Goal: Find specific page/section: Find specific page/section

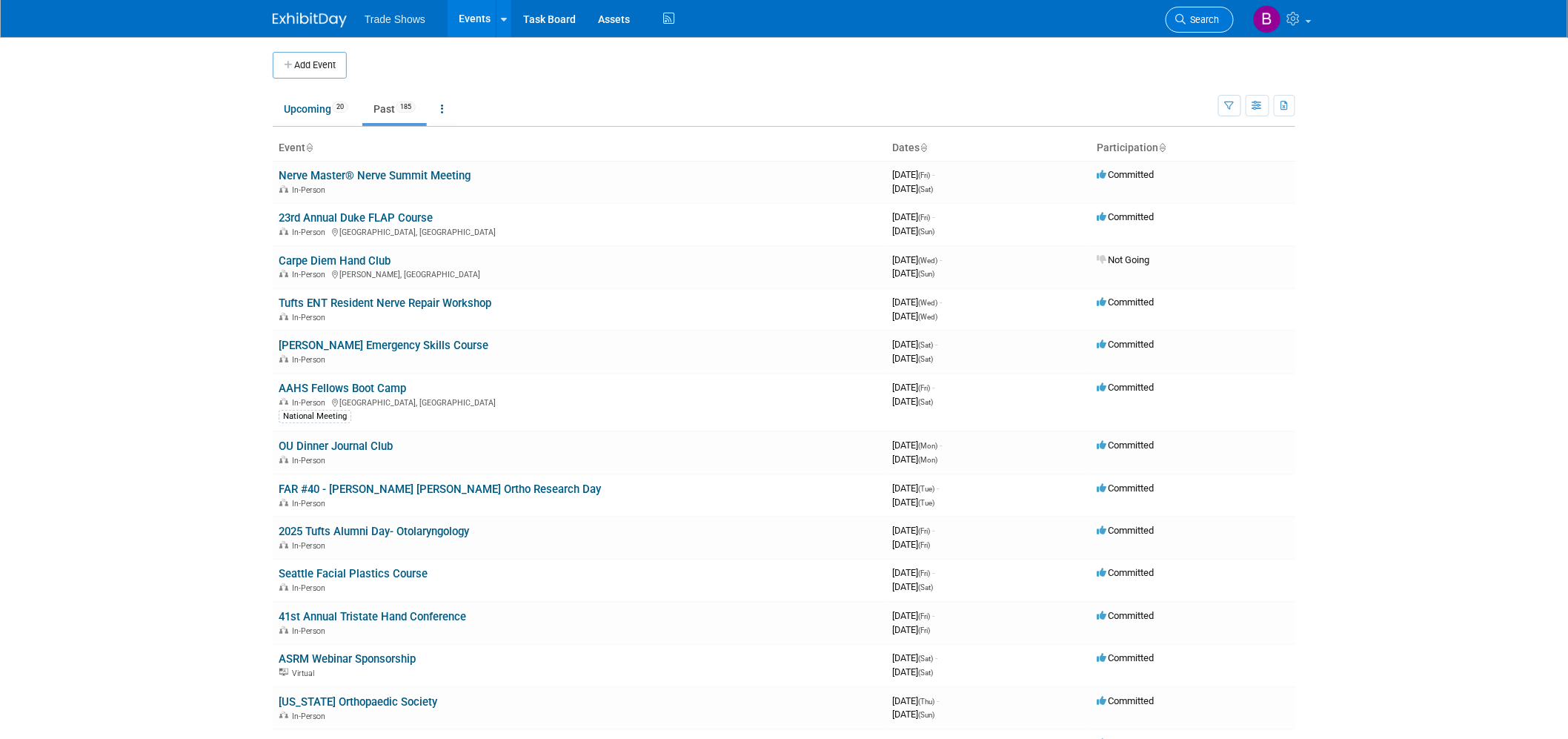
click at [1204, 25] on link "Search" at bounding box center [1200, 19] width 69 height 26
click at [1198, 19] on span "Search" at bounding box center [1203, 20] width 34 height 11
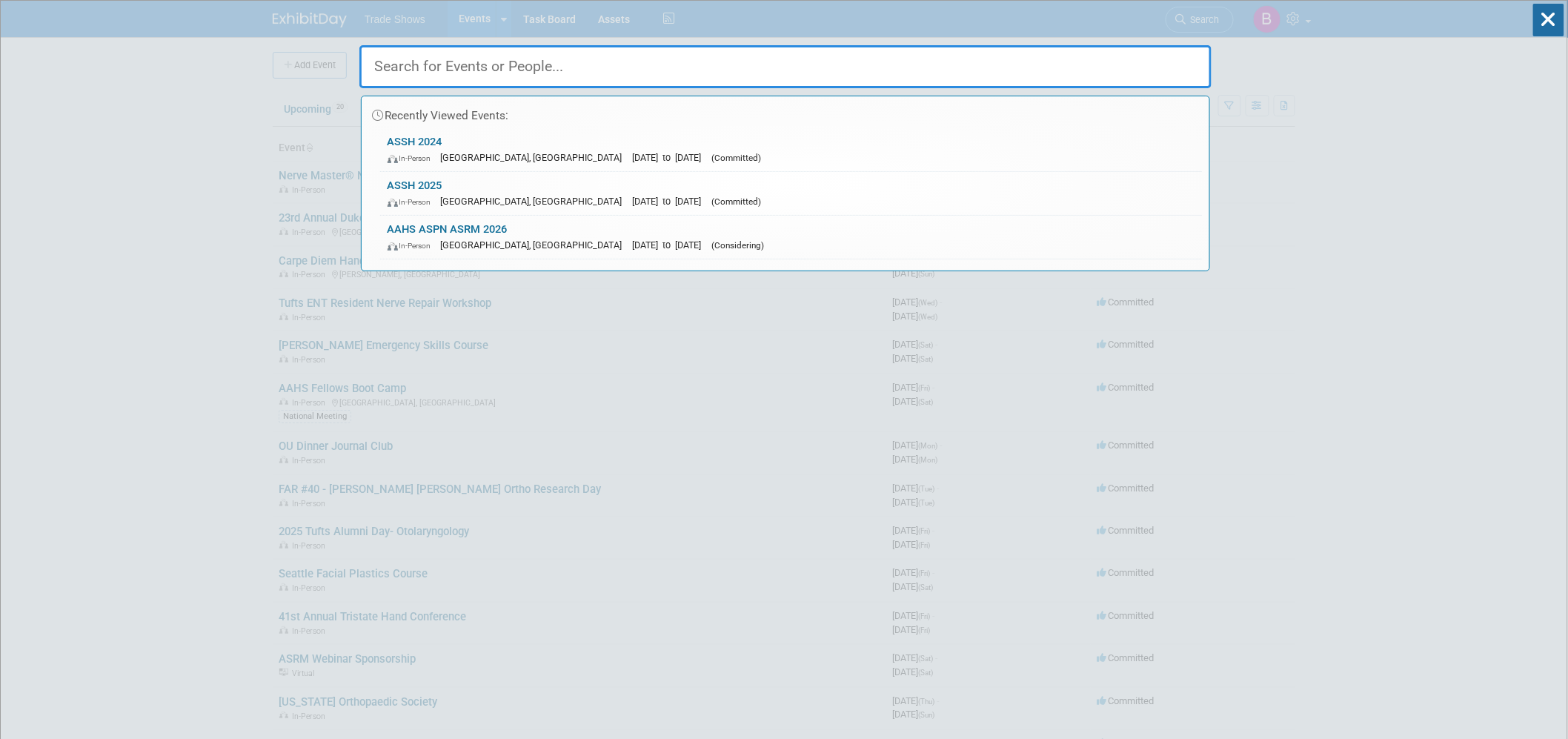
click at [504, 75] on input "text" at bounding box center [786, 67] width 853 height 43
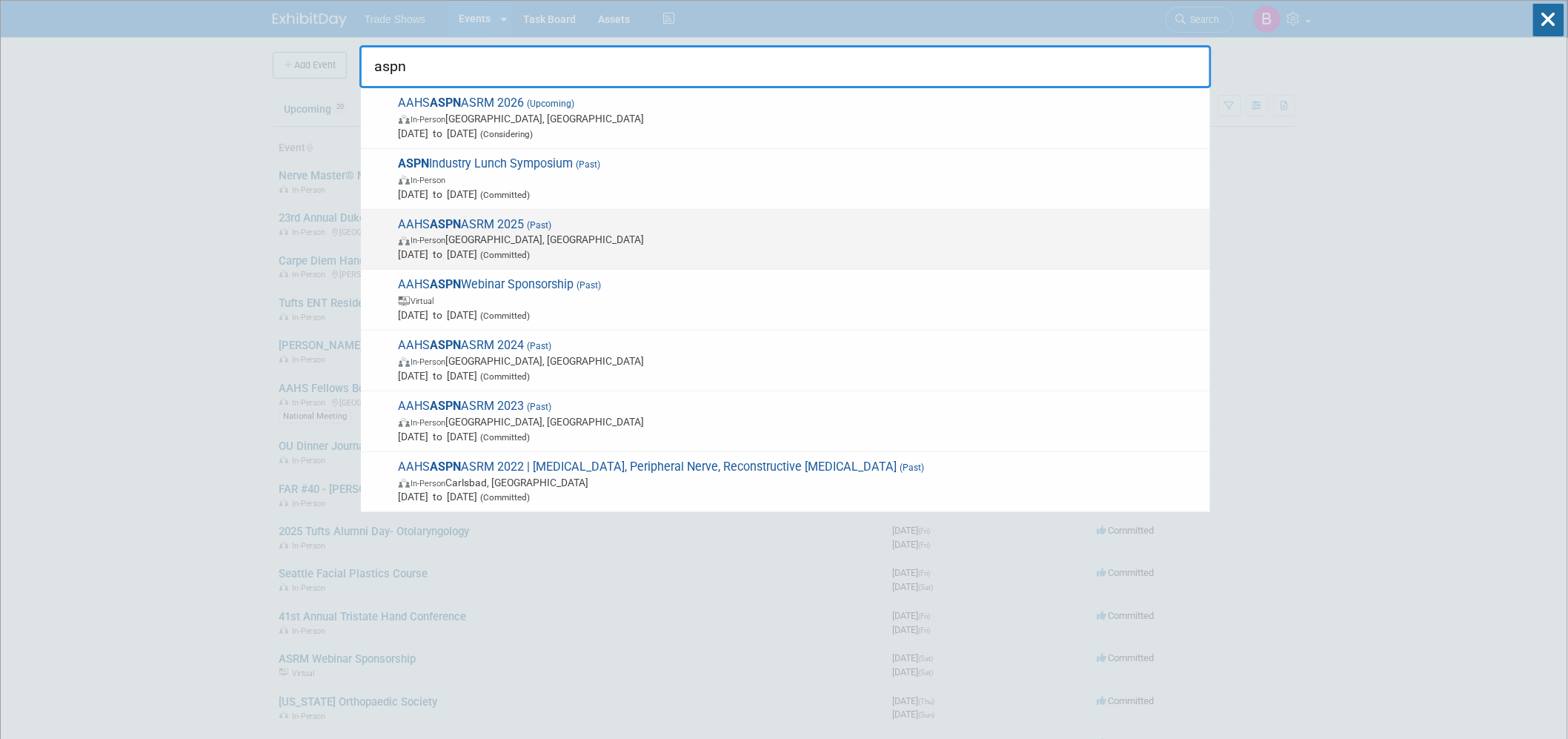
type input "aspn"
click at [541, 223] on span "(Past)" at bounding box center [538, 224] width 28 height 10
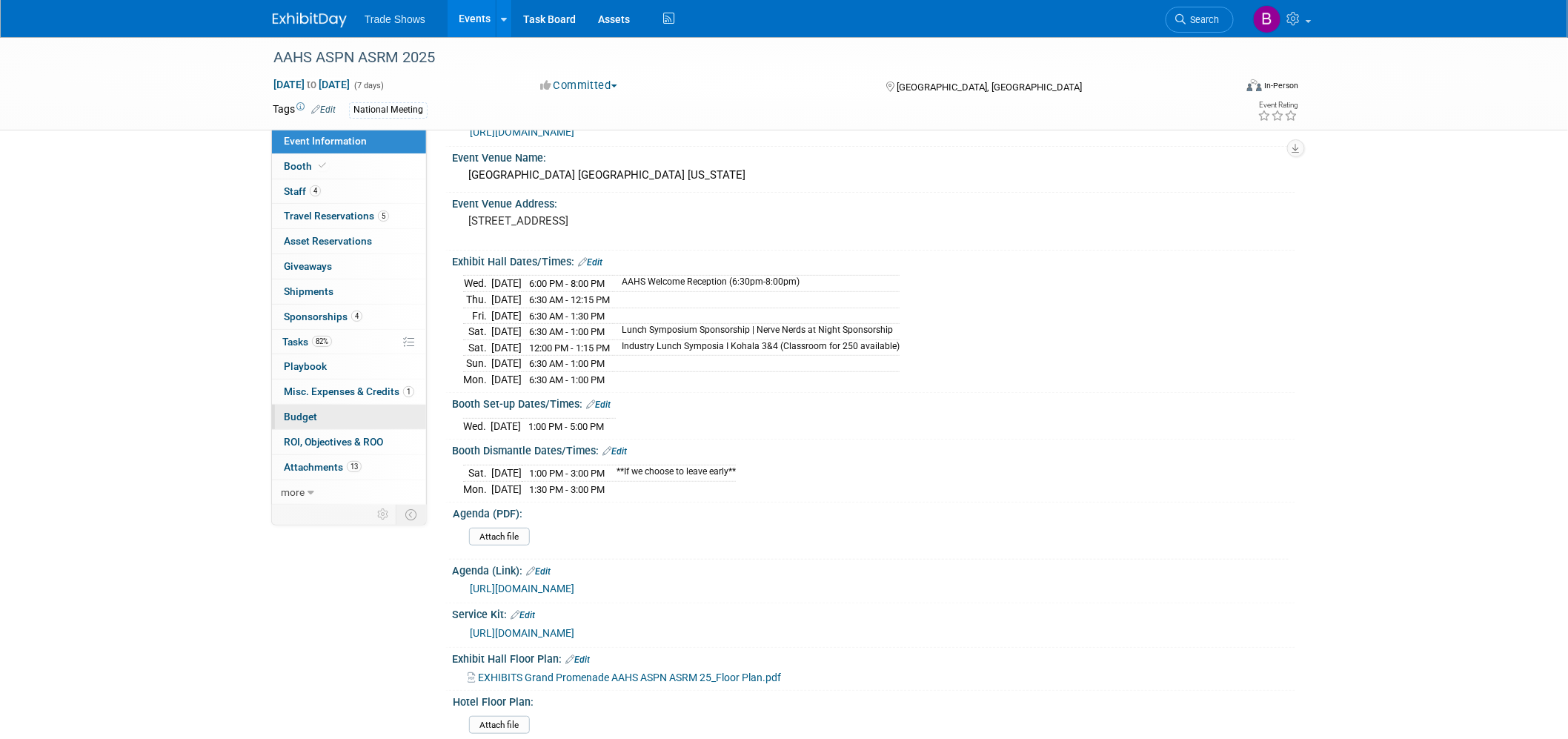
scroll to position [82, 0]
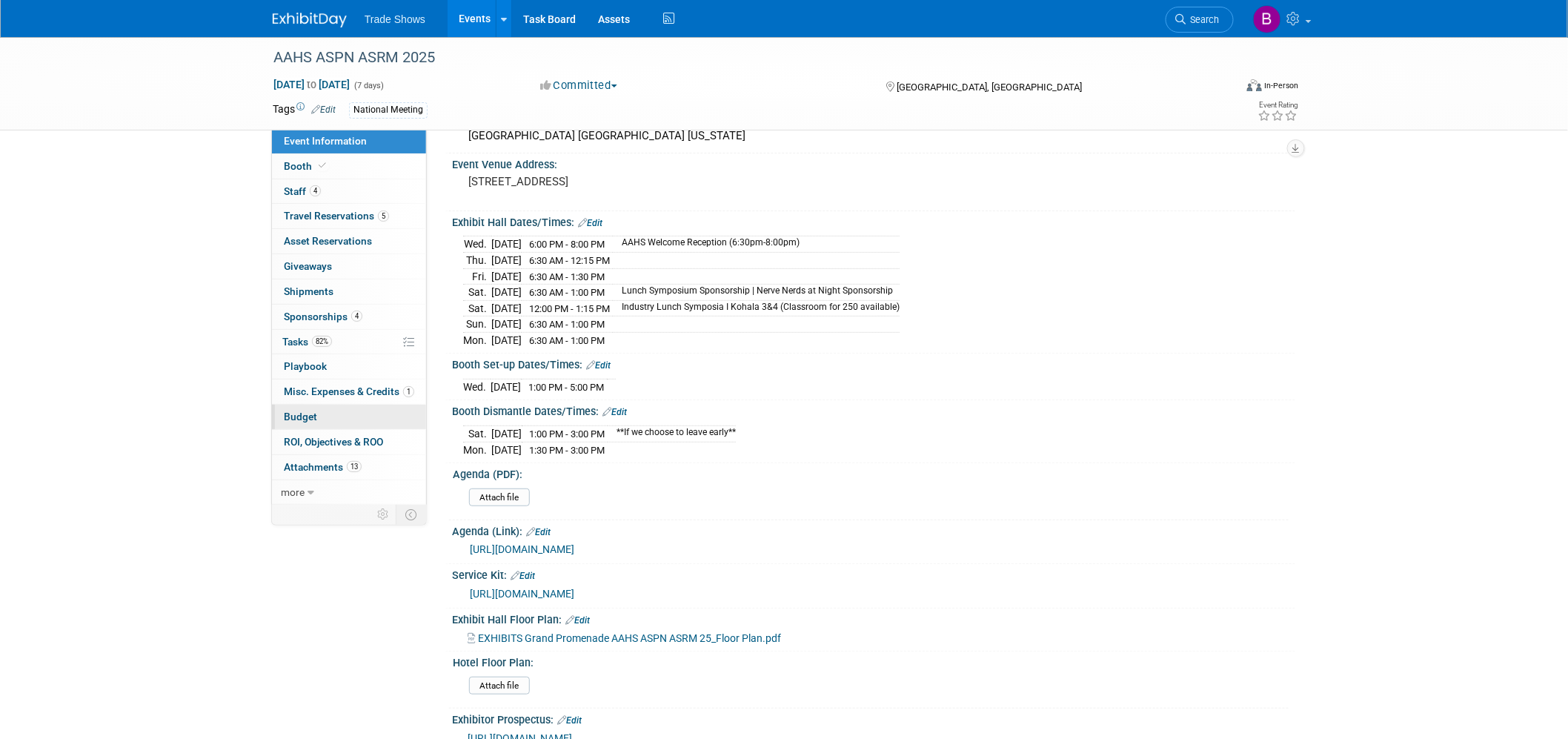
click at [295, 418] on span "Budget" at bounding box center [300, 417] width 33 height 11
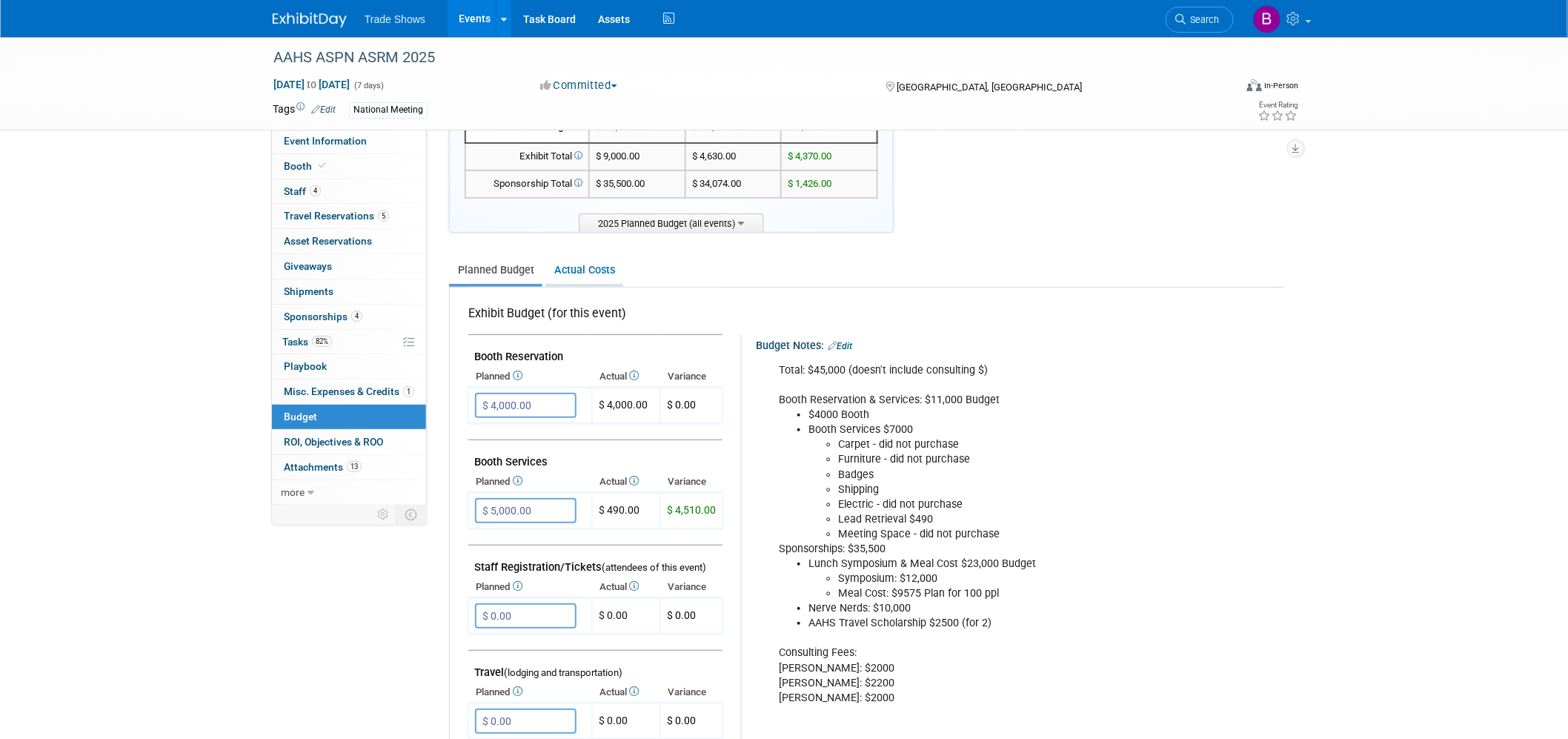
click at [565, 264] on link "Actual Costs" at bounding box center [584, 270] width 78 height 28
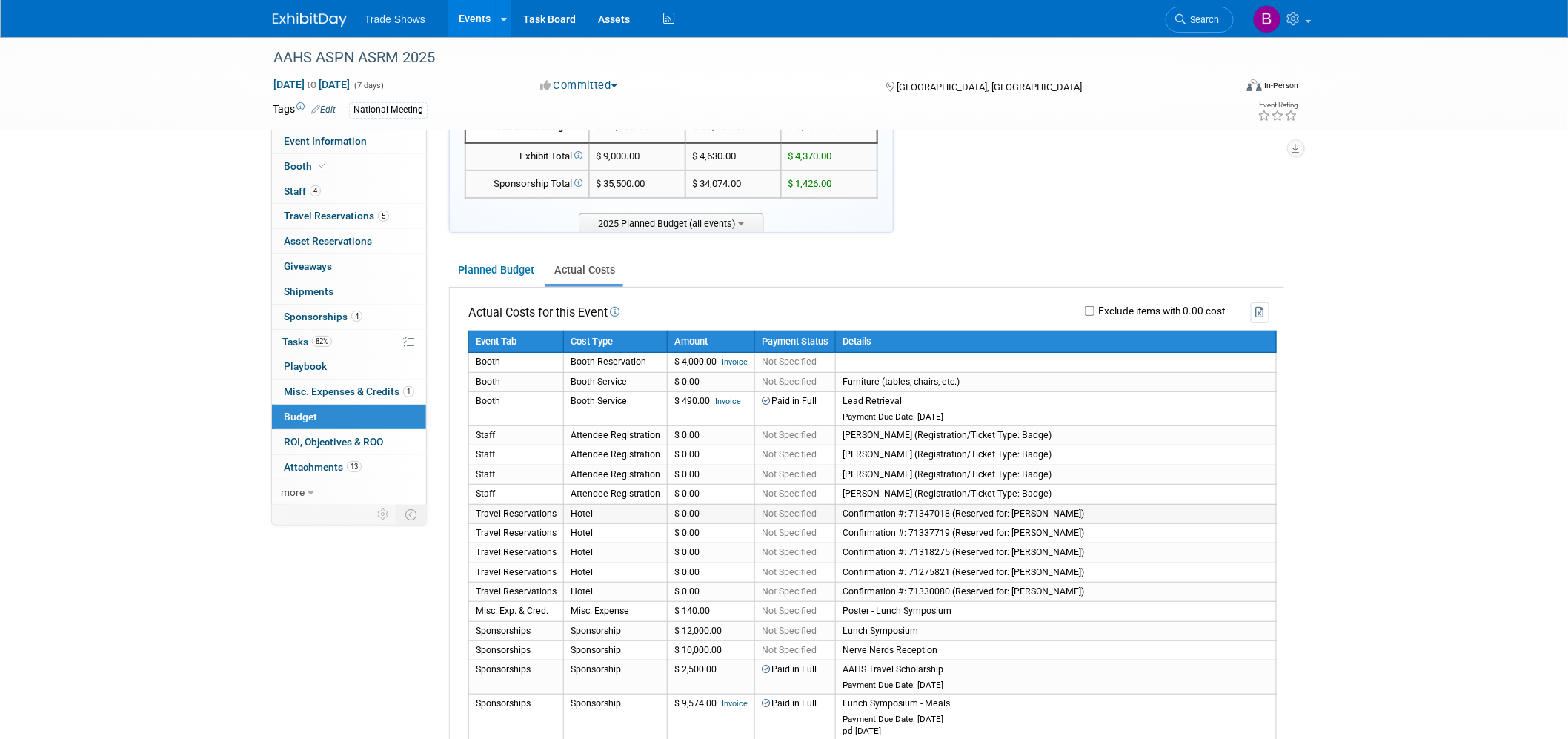
scroll to position [0, 0]
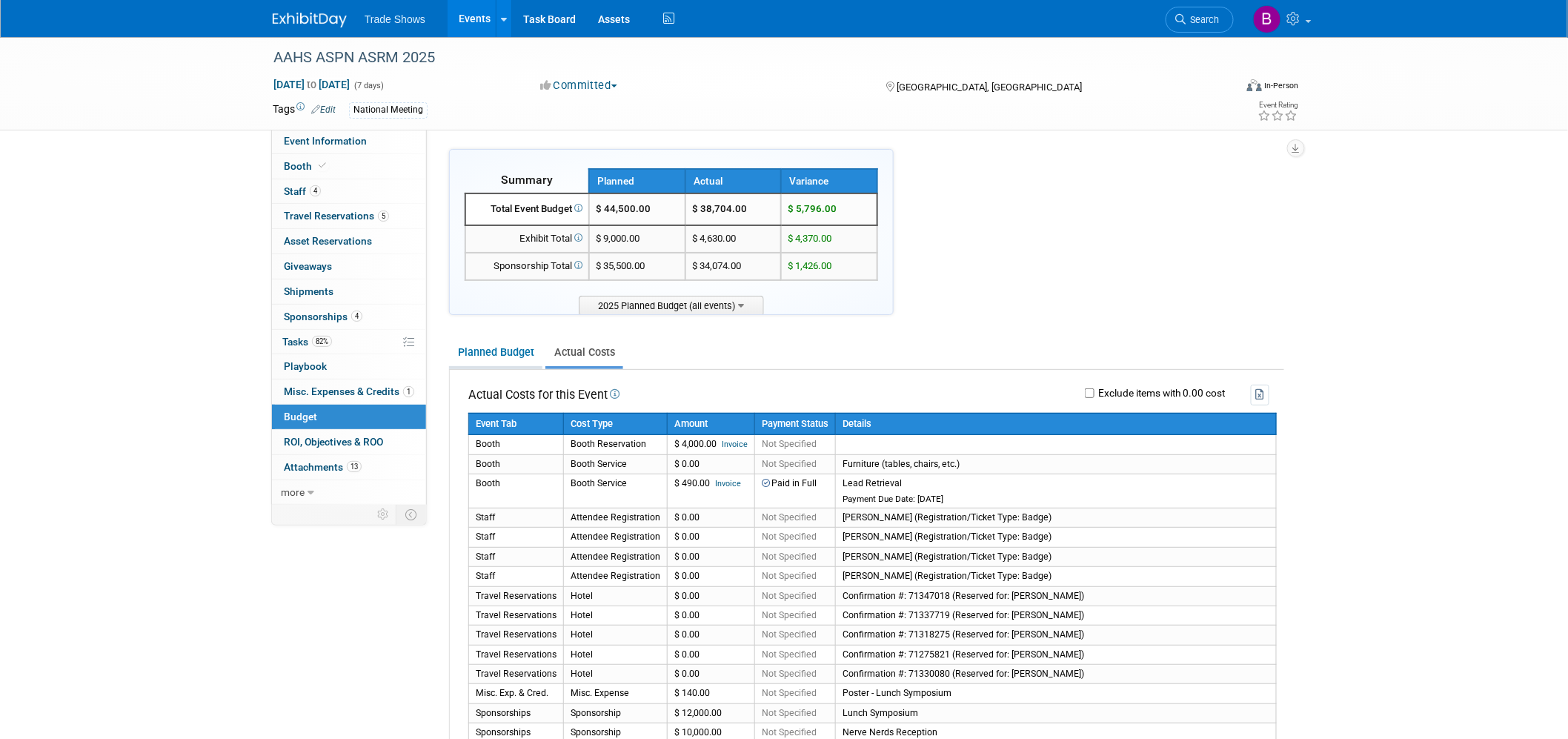
click at [516, 351] on link "Planned Budget" at bounding box center [496, 352] width 93 height 28
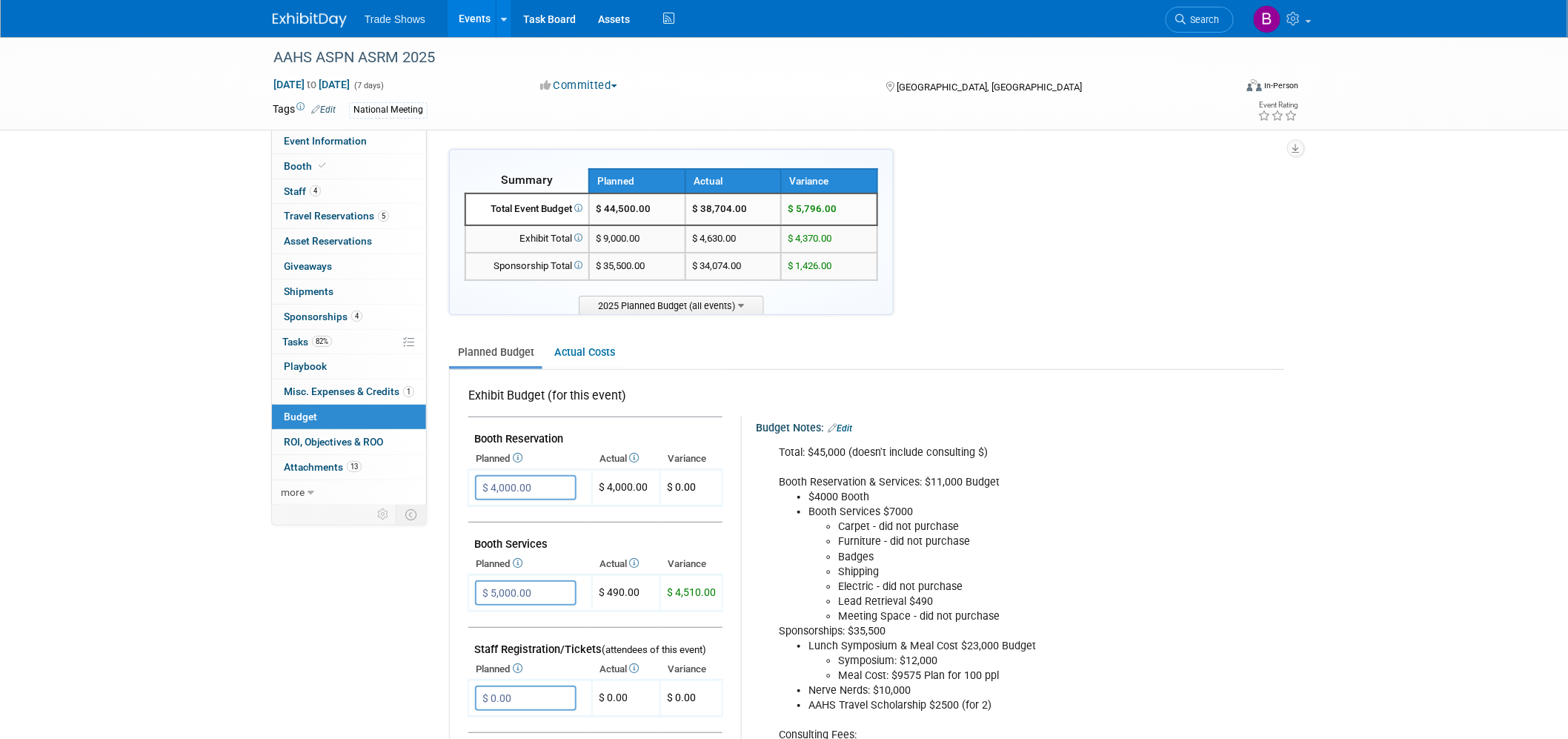
click at [474, 21] on link "Events" at bounding box center [474, 18] width 54 height 37
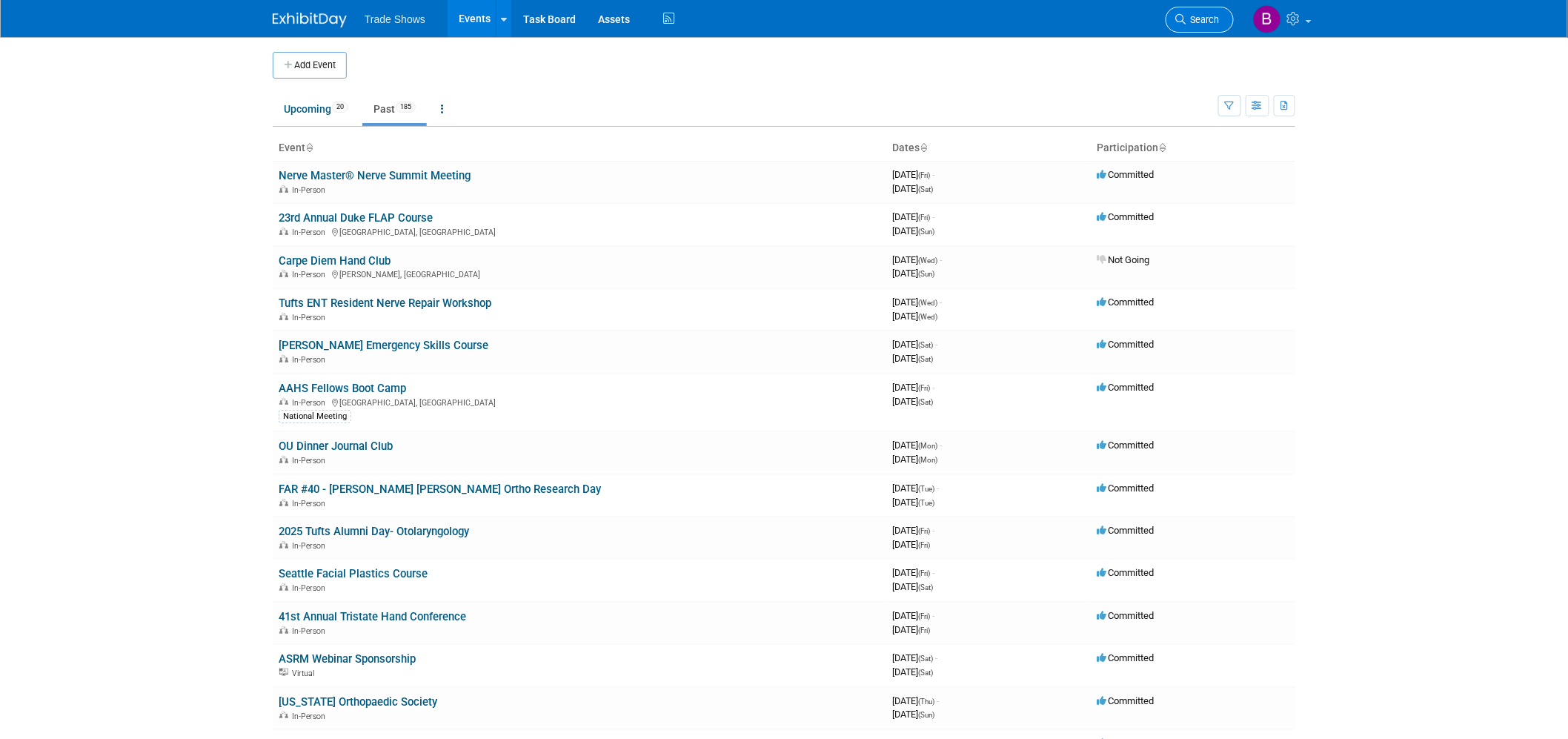
click at [1195, 17] on span "Search" at bounding box center [1203, 20] width 34 height 11
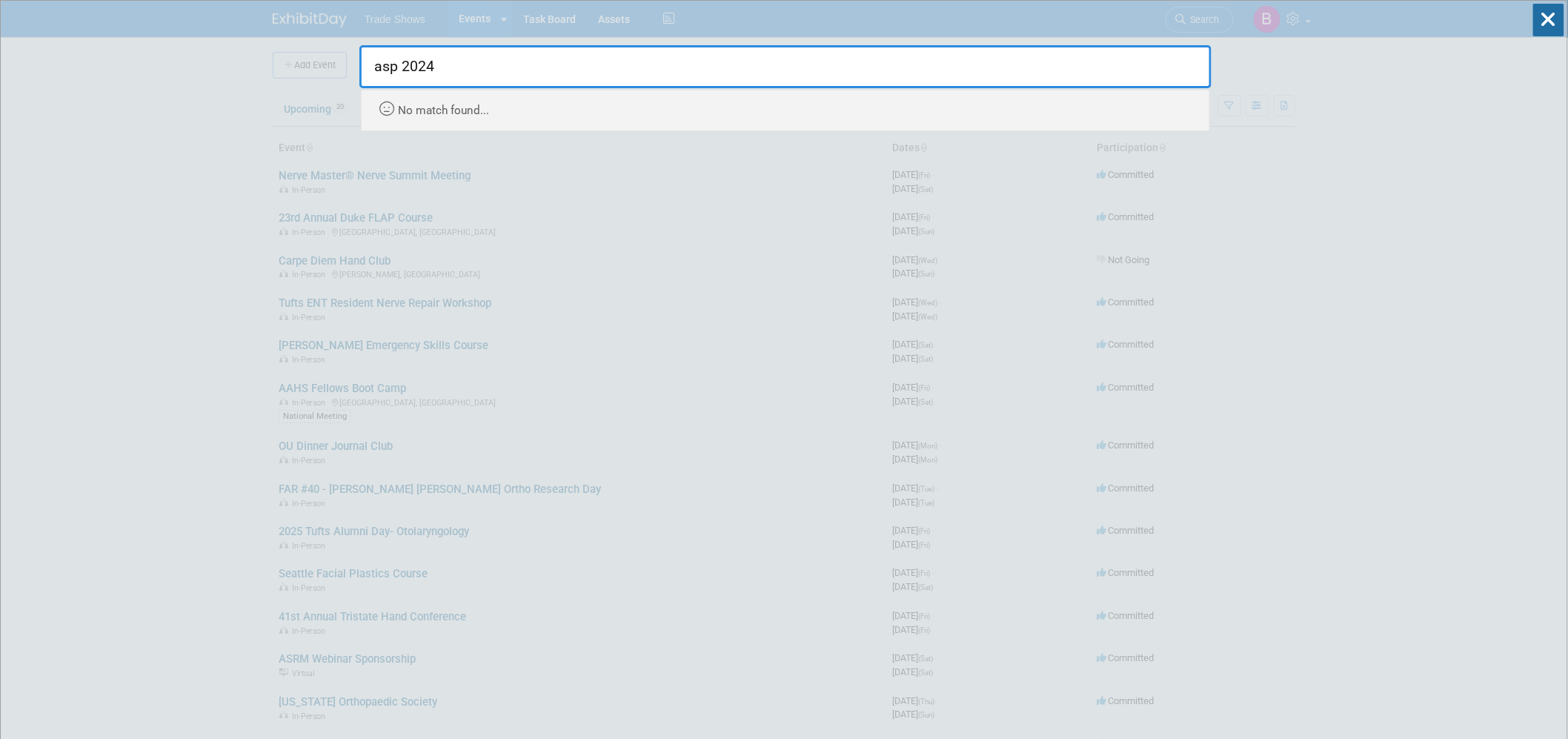
click at [401, 68] on input "asp 2024" at bounding box center [786, 67] width 853 height 43
type input "aspn 2024"
click at [489, 57] on input "aspn 2024" at bounding box center [786, 67] width 853 height 43
drag, startPoint x: 504, startPoint y: 66, endPoint x: 179, endPoint y: 72, distance: 325.1
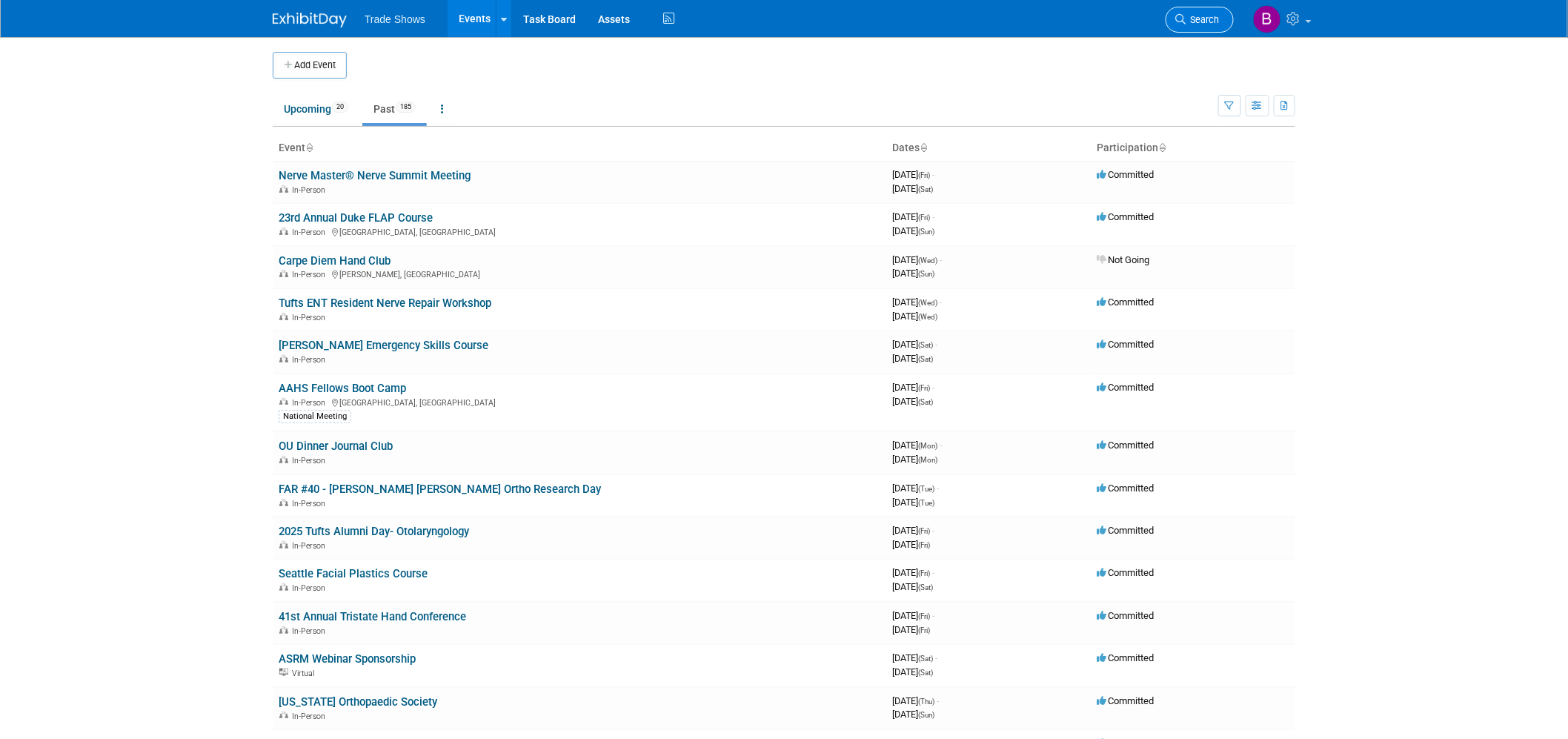
click at [1176, 21] on icon at bounding box center [1180, 19] width 10 height 10
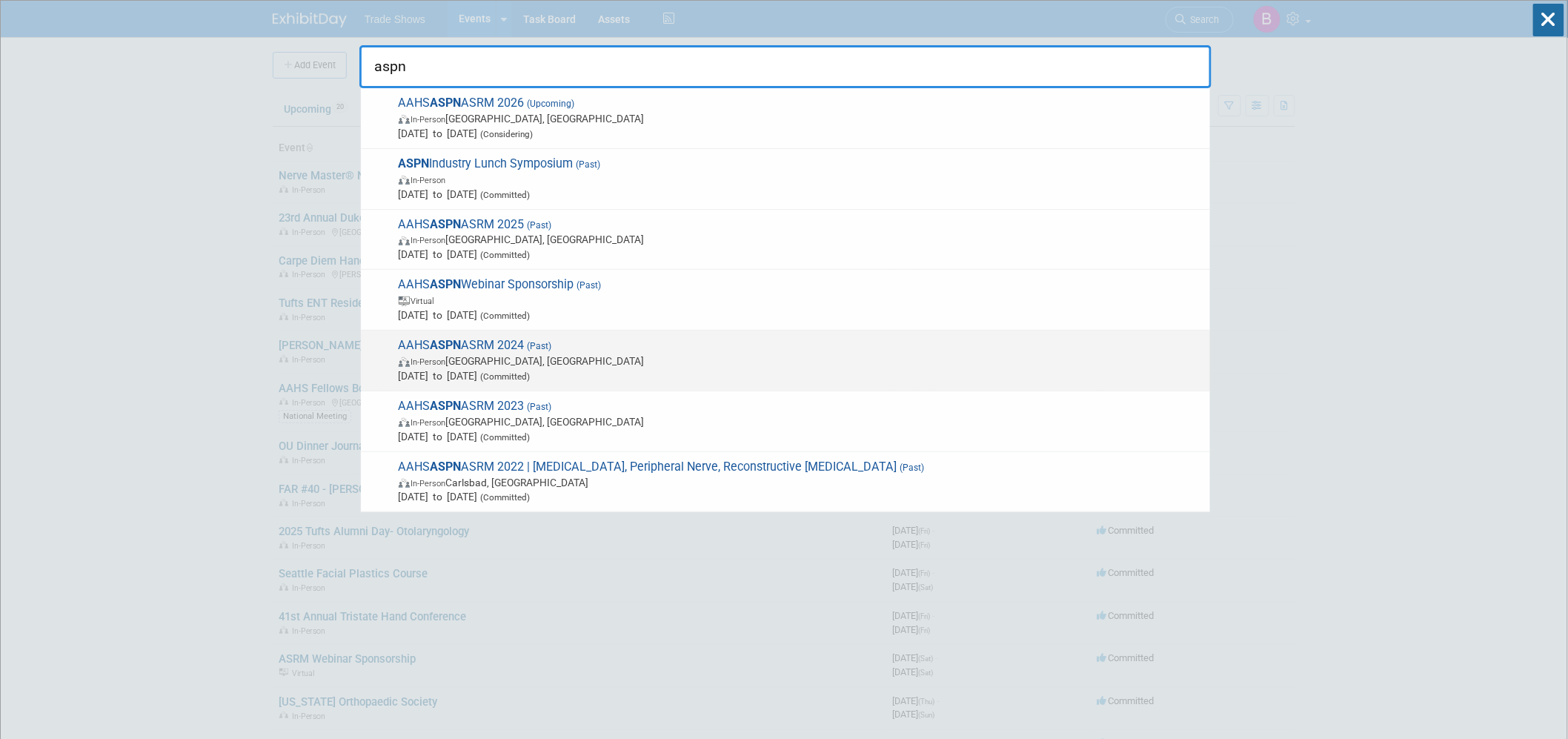
type input "aspn"
click at [579, 356] on span "In-Person Nassau, The Bahamas" at bounding box center [800, 361] width 804 height 15
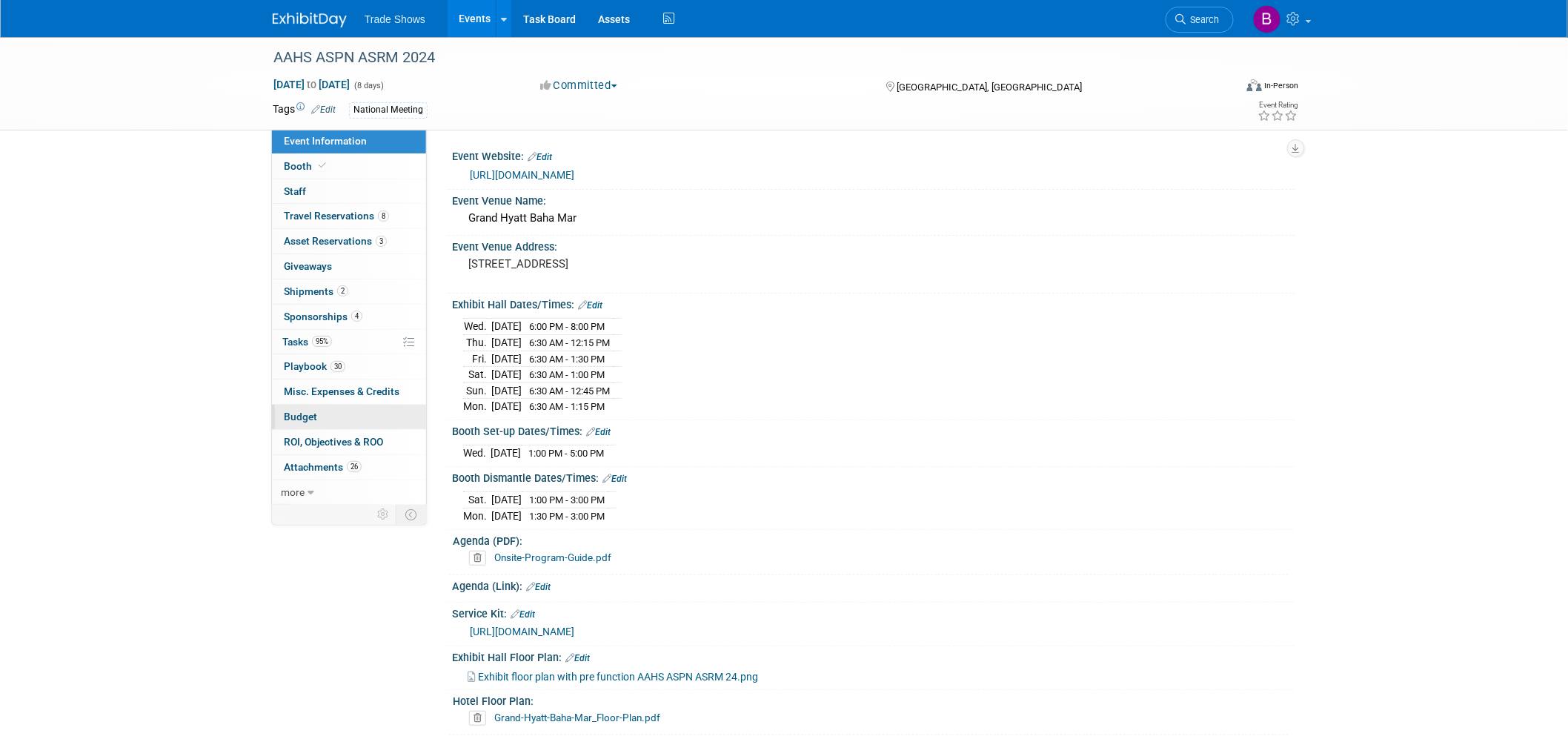
click at [312, 413] on span "Budget" at bounding box center [300, 417] width 33 height 11
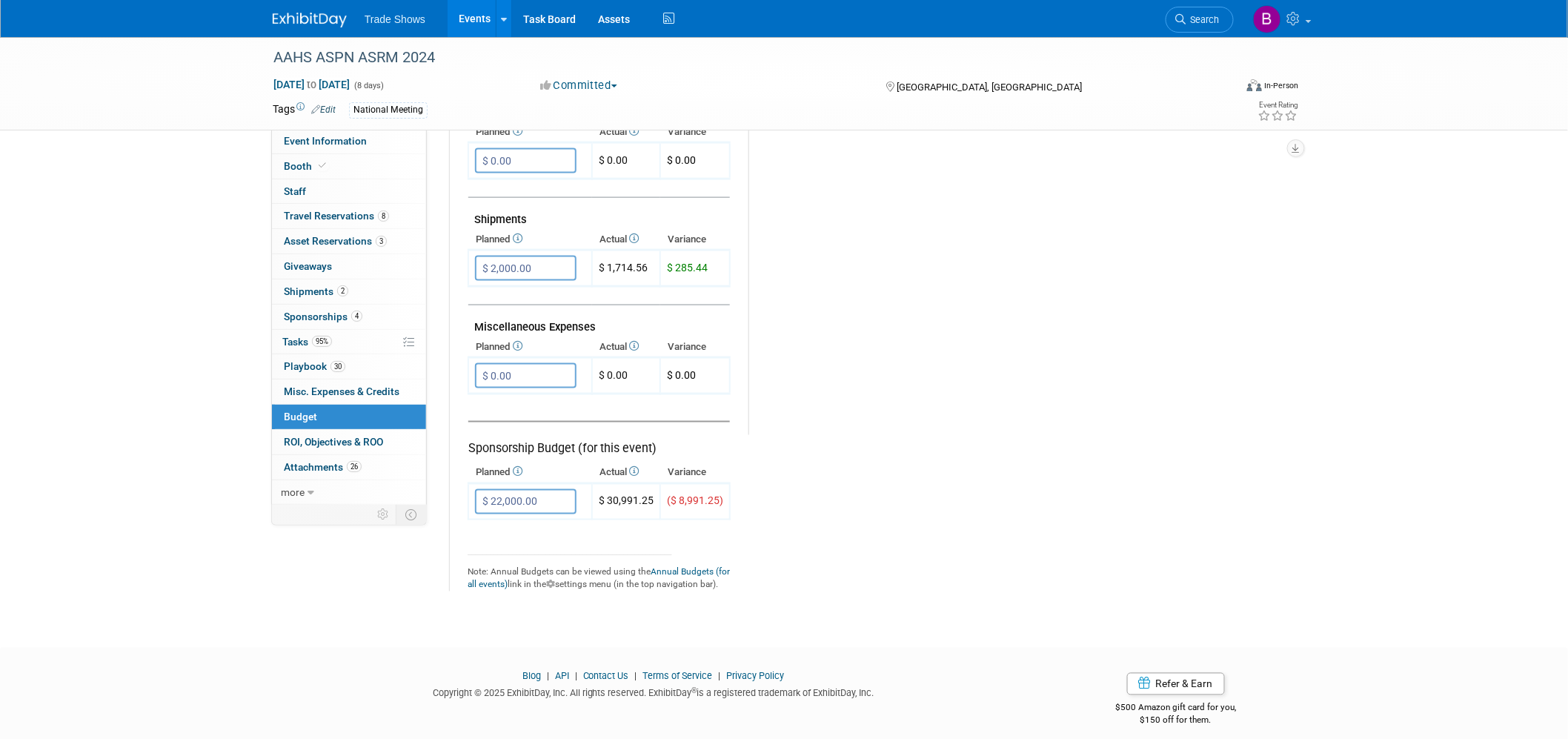
scroll to position [752, 0]
click at [823, 264] on div "Budget Notes: Edit Added Nerve Nerds Sponsorship last minute (wasn't an option …" at bounding box center [1010, 49] width 523 height 768
click at [601, 248] on td "$ 1,714.56" at bounding box center [626, 266] width 69 height 36
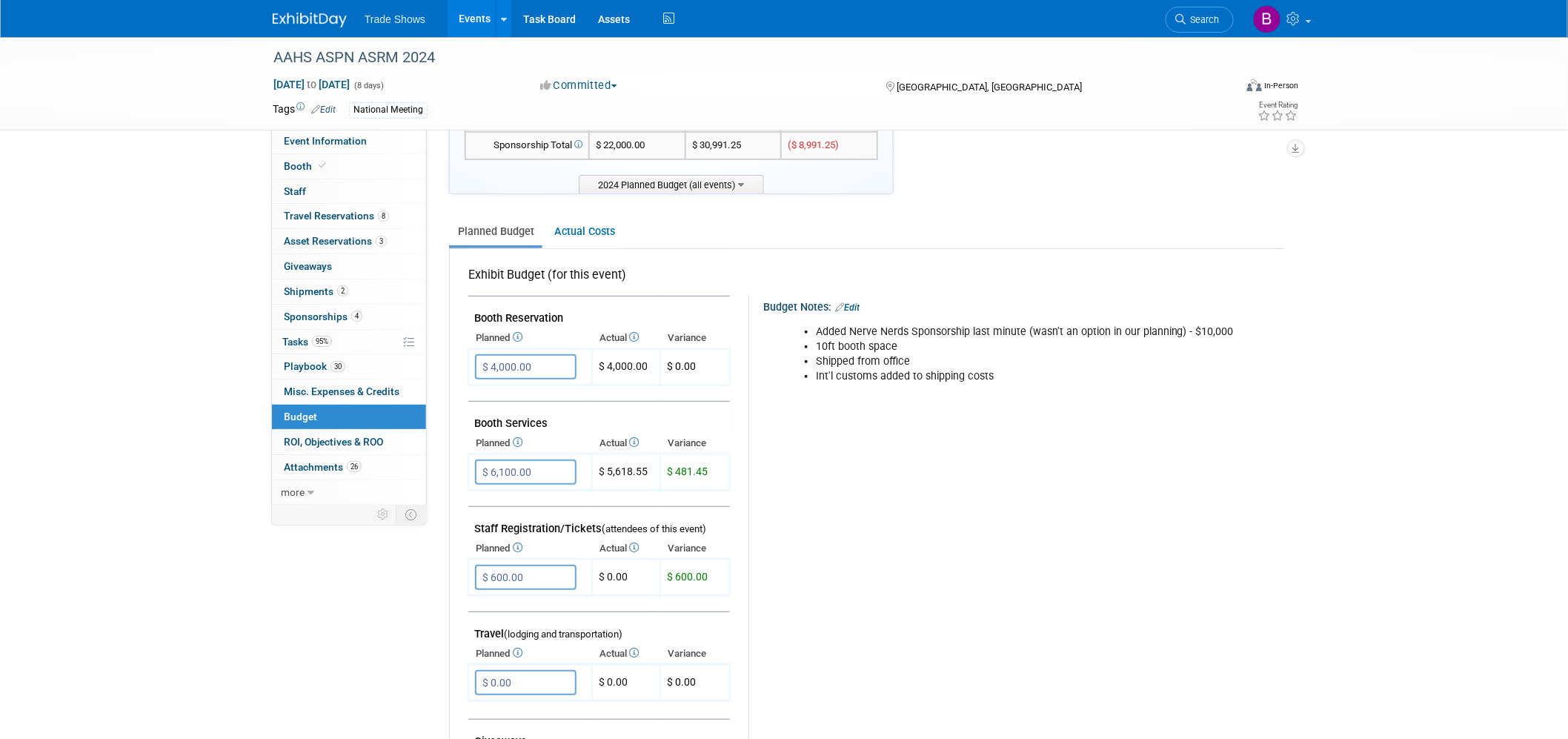
scroll to position [0, 0]
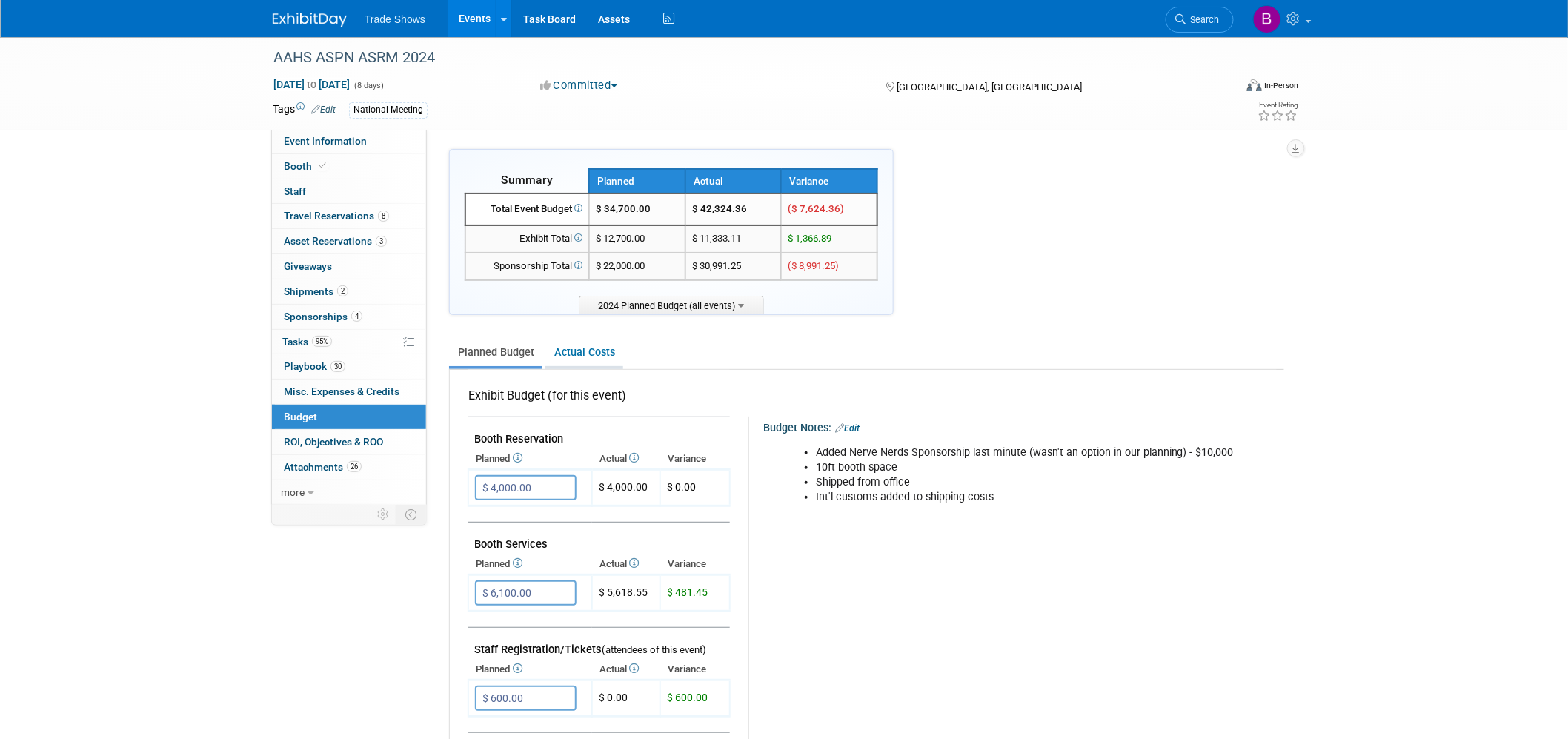
click at [581, 346] on link "Actual Costs" at bounding box center [584, 352] width 78 height 28
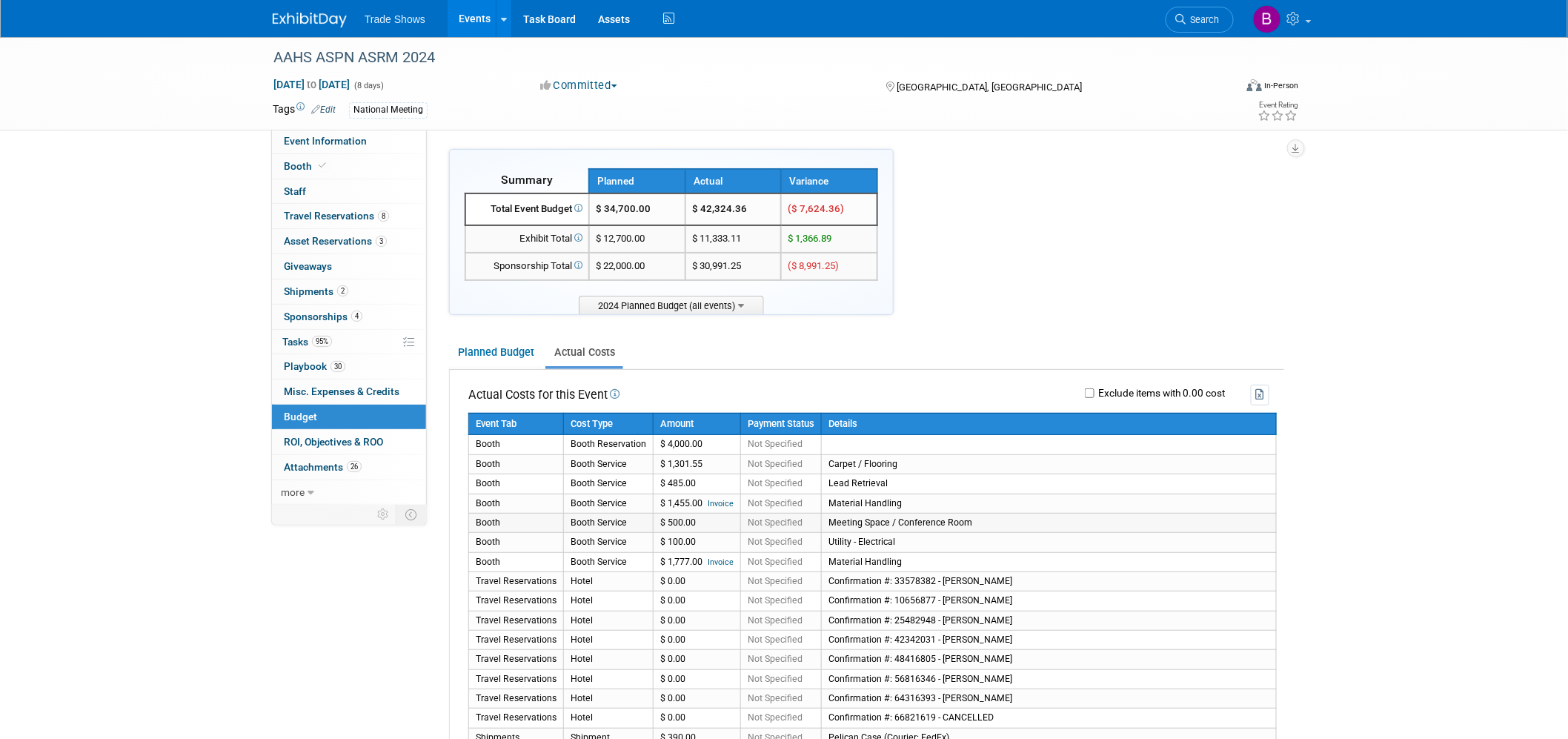
scroll to position [82, 0]
